Goal: Find specific page/section: Find specific page/section

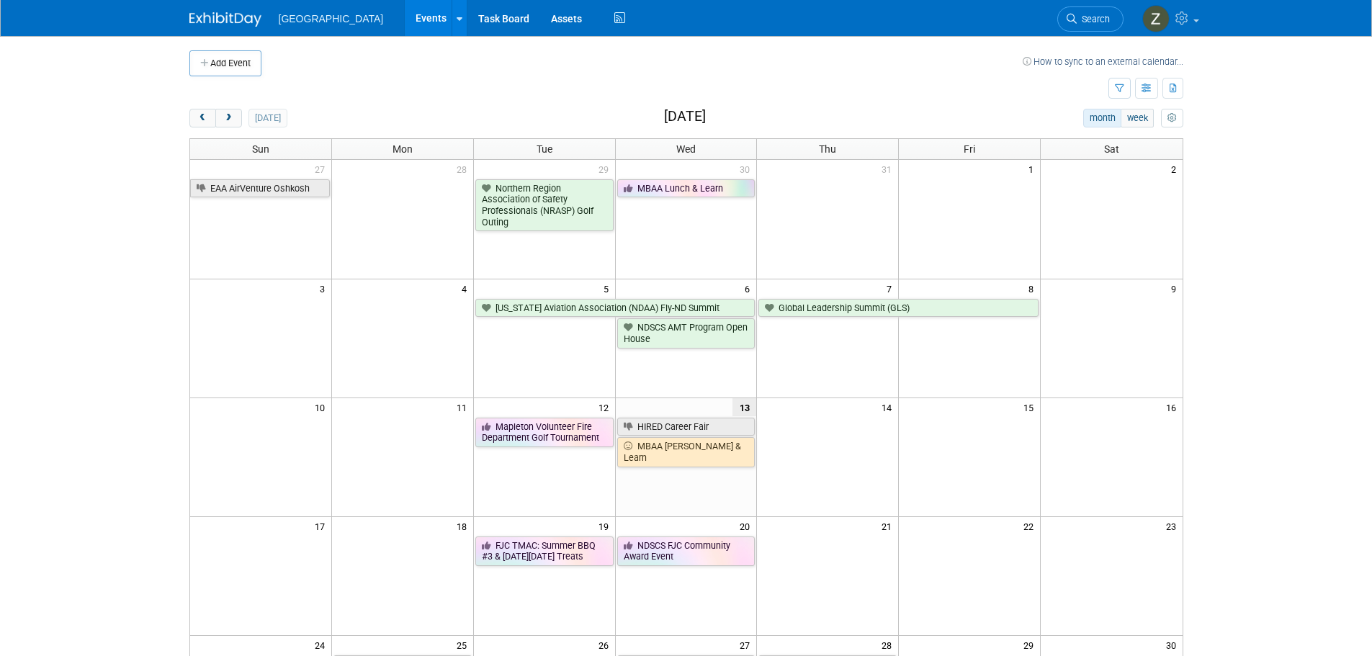
drag, startPoint x: 235, startPoint y: 116, endPoint x: 295, endPoint y: 93, distance: 64.1
click at [235, 116] on button "next" at bounding box center [228, 118] width 27 height 19
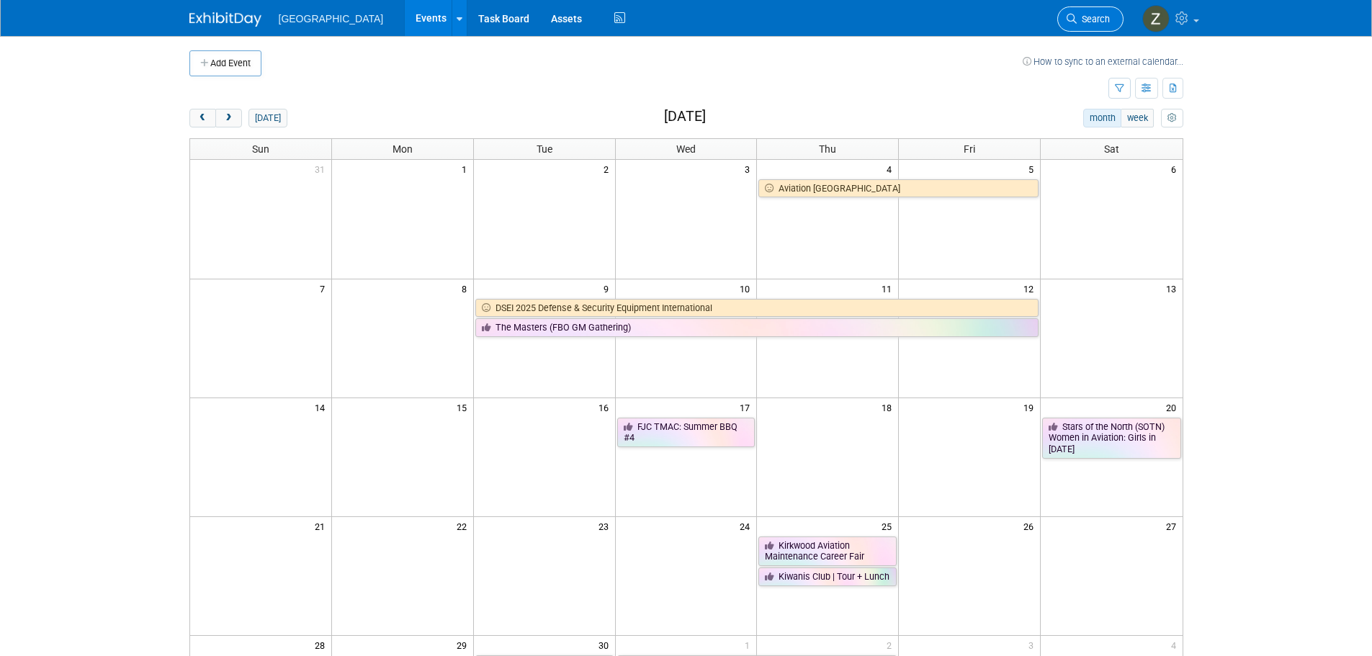
click at [1100, 27] on link "Search" at bounding box center [1090, 18] width 66 height 25
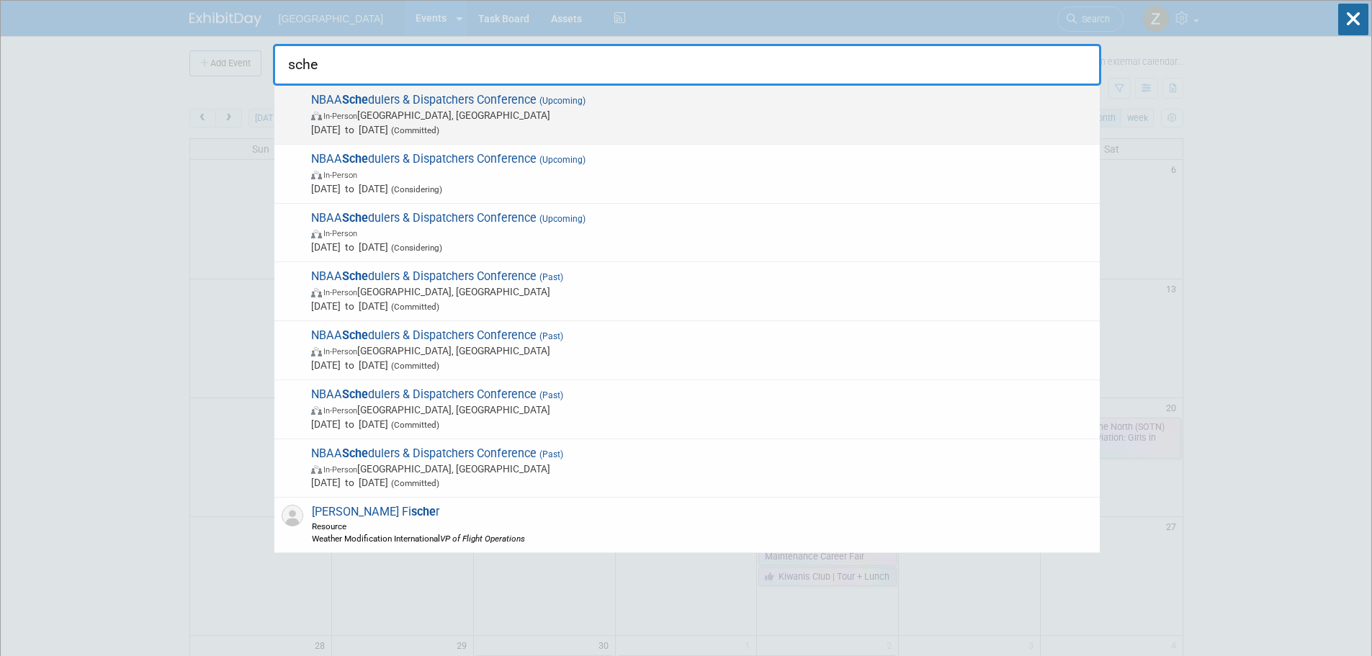
type input "sche"
click at [667, 130] on span "[DATE] to [DATE] (Committed)" at bounding box center [701, 129] width 781 height 14
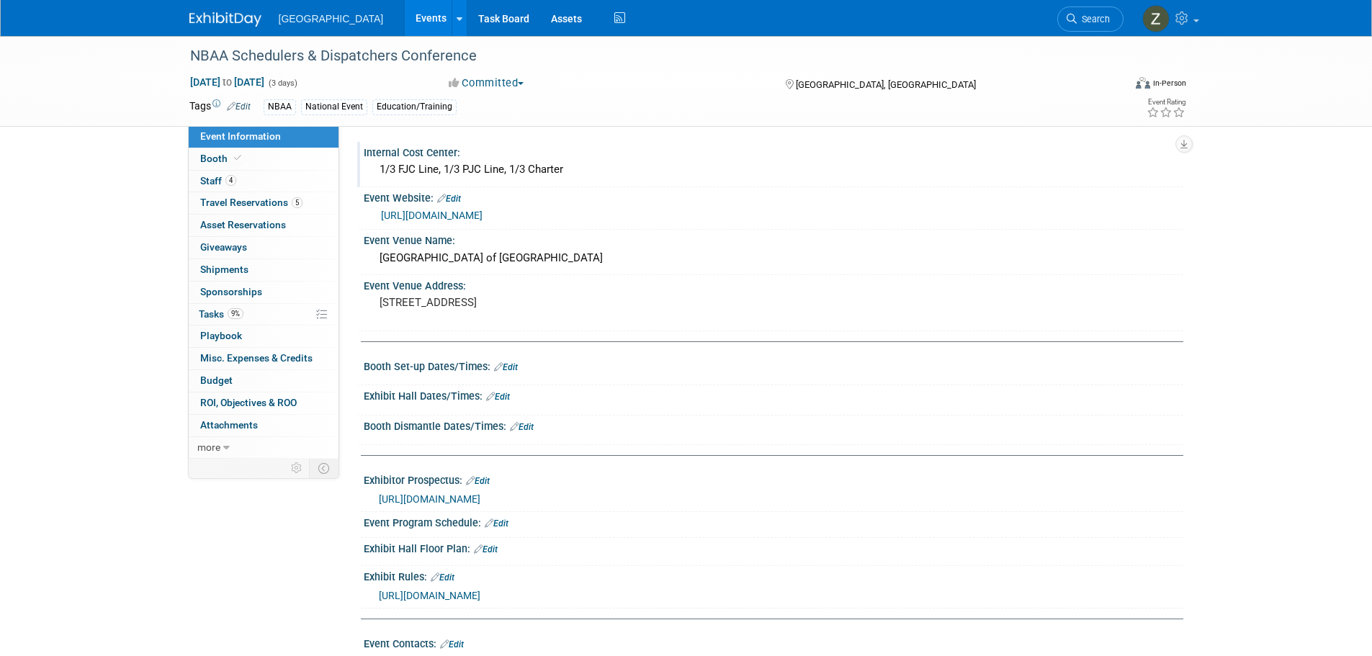
drag, startPoint x: 377, startPoint y: 168, endPoint x: 617, endPoint y: 168, distance: 239.8
click at [617, 168] on div "1/3 FJC Line, 1/3 PJC Line, 1/3 Charter" at bounding box center [773, 169] width 798 height 22
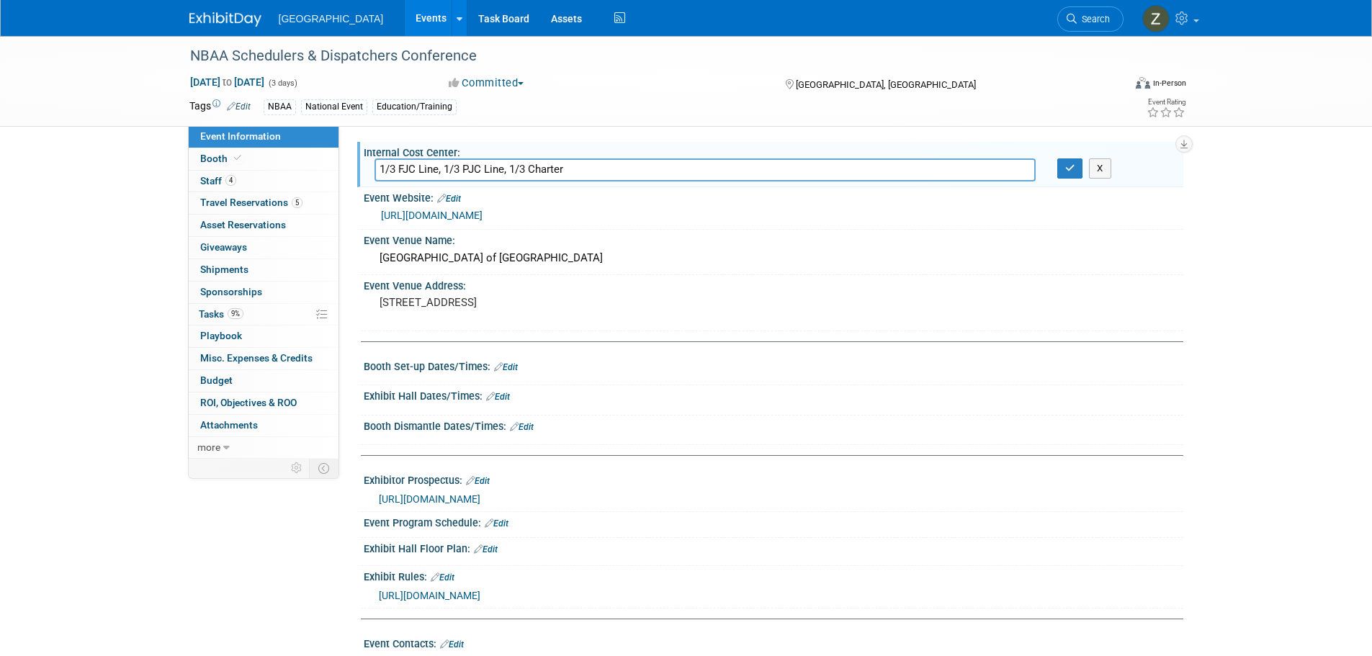
drag, startPoint x: 570, startPoint y: 172, endPoint x: 352, endPoint y: 192, distance: 218.3
click at [352, 192] on div "Internal Cost Center: 1/3 FJC Line, 1/3 PJC Line, 1/3 Charter 1/3 FJC Line, 1/3…" at bounding box center [761, 292] width 844 height 333
click at [578, 91] on div "Mar 24, 2026 to Mar 26, 2026 (3 days) Mar 24, 2026 to Mar 26, 2026 Committed Co…" at bounding box center [688, 86] width 1019 height 22
click at [1058, 165] on button "button" at bounding box center [1070, 168] width 26 height 20
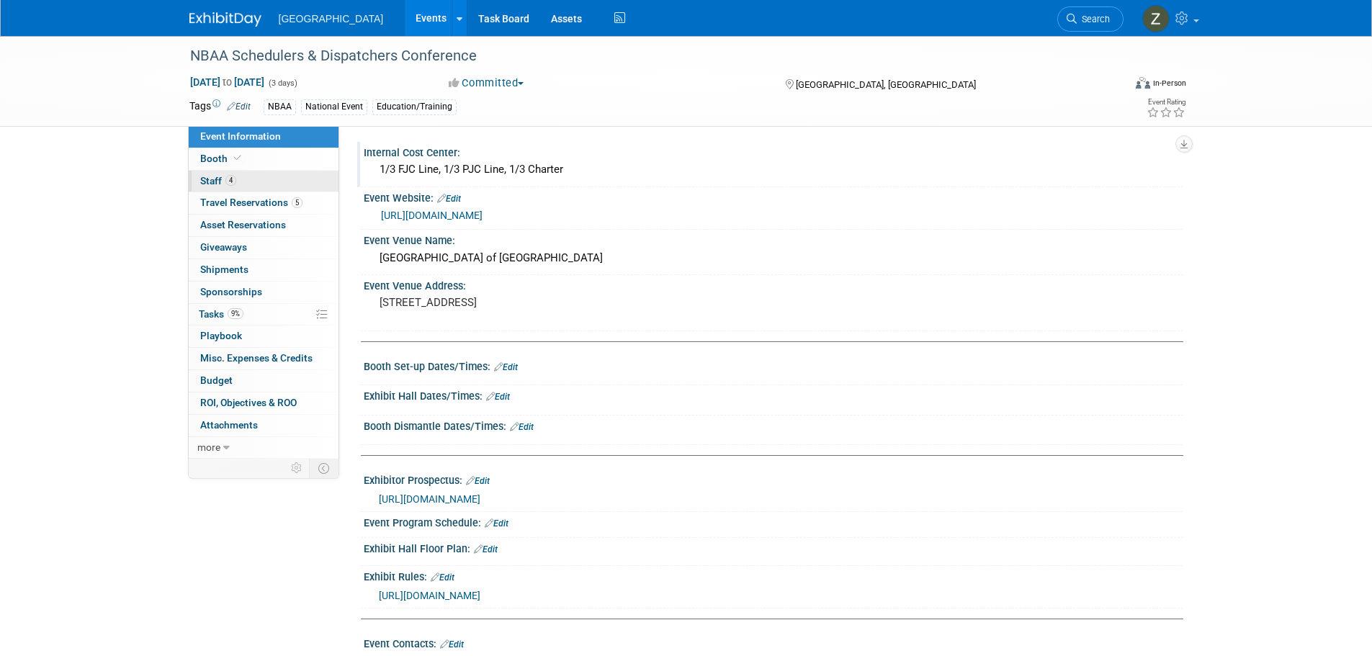
click at [293, 187] on link "4 Staff 4" at bounding box center [264, 182] width 150 height 22
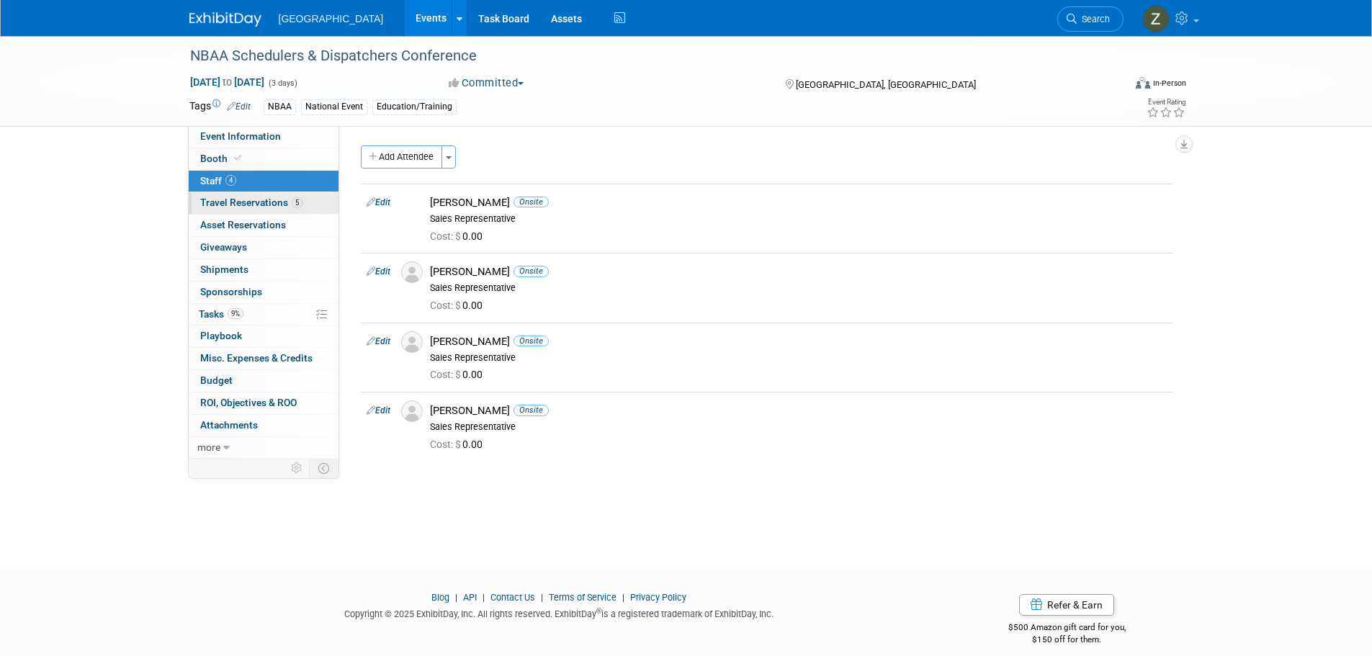
click at [290, 206] on span "Travel Reservations 5" at bounding box center [251, 203] width 102 height 12
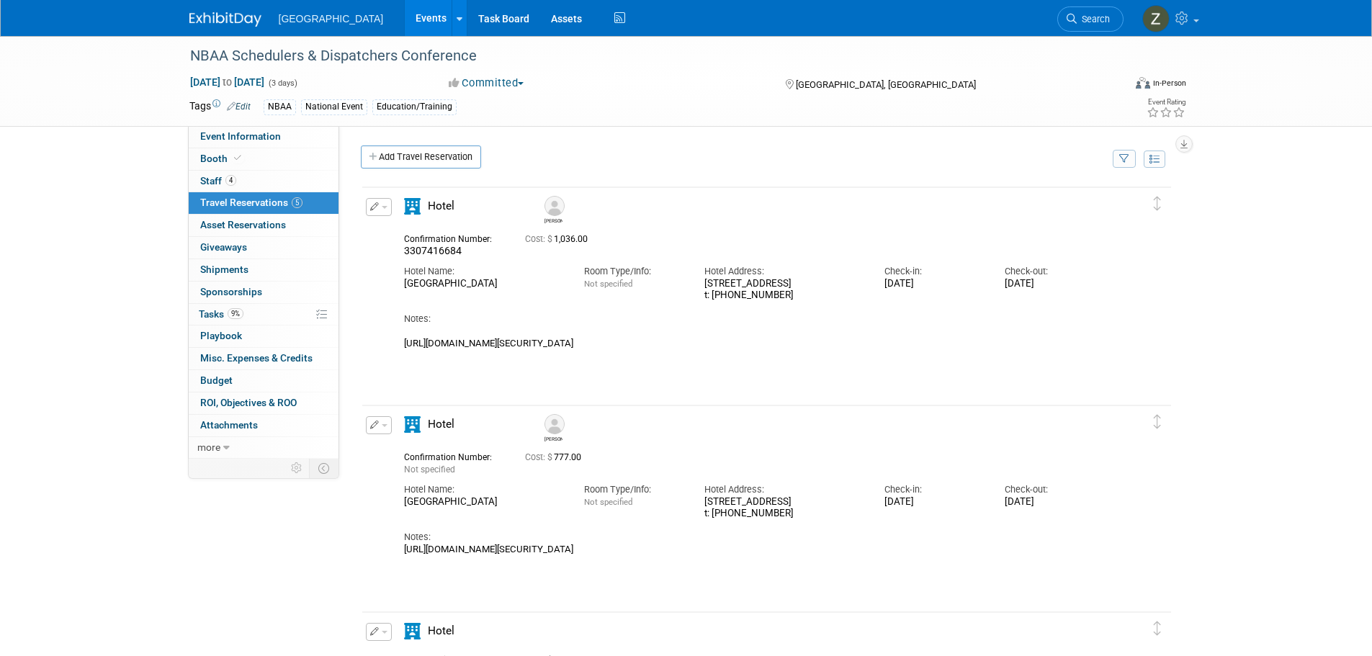
click at [405, 21] on link "Events" at bounding box center [431, 18] width 53 height 36
